Goal: Communication & Community: Answer question/provide support

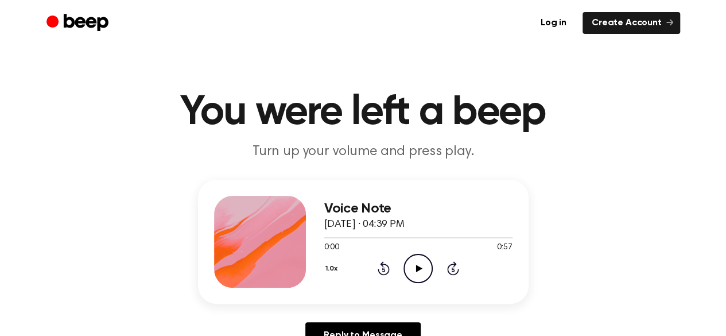
click at [419, 262] on icon "Play Audio" at bounding box center [417, 268] width 29 height 29
click at [612, 28] on link "Create Account" at bounding box center [632, 23] width 98 height 22
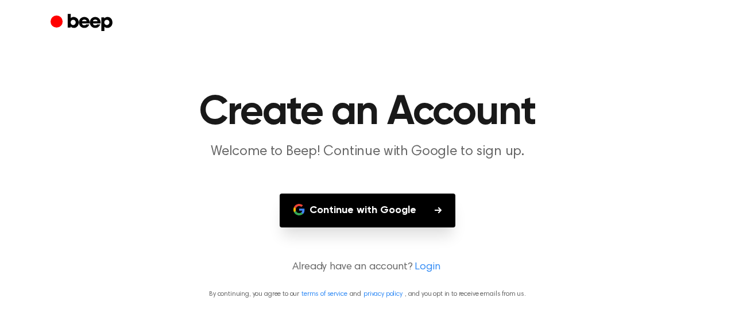
click at [374, 156] on p "Welcome to Beep! Continue with Google to sign up." at bounding box center [367, 151] width 441 height 19
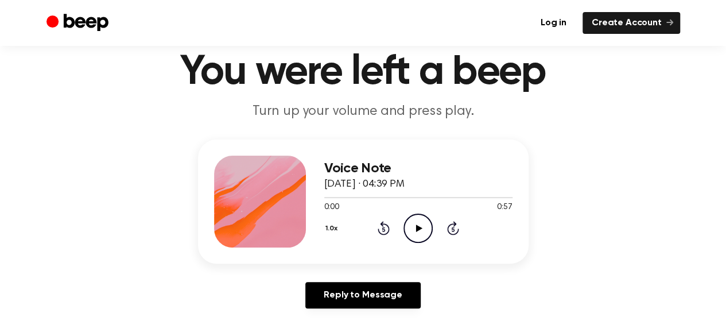
scroll to position [40, 0]
click at [420, 224] on icon "Play Audio" at bounding box center [417, 227] width 29 height 29
click at [420, 226] on icon at bounding box center [417, 227] width 5 height 7
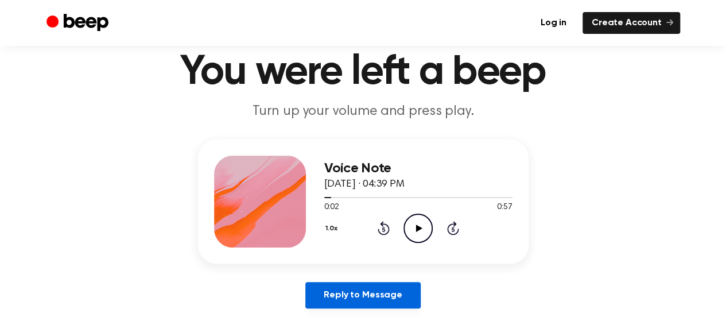
click at [390, 300] on link "Reply to Message" at bounding box center [362, 295] width 115 height 26
